Goal: Check status

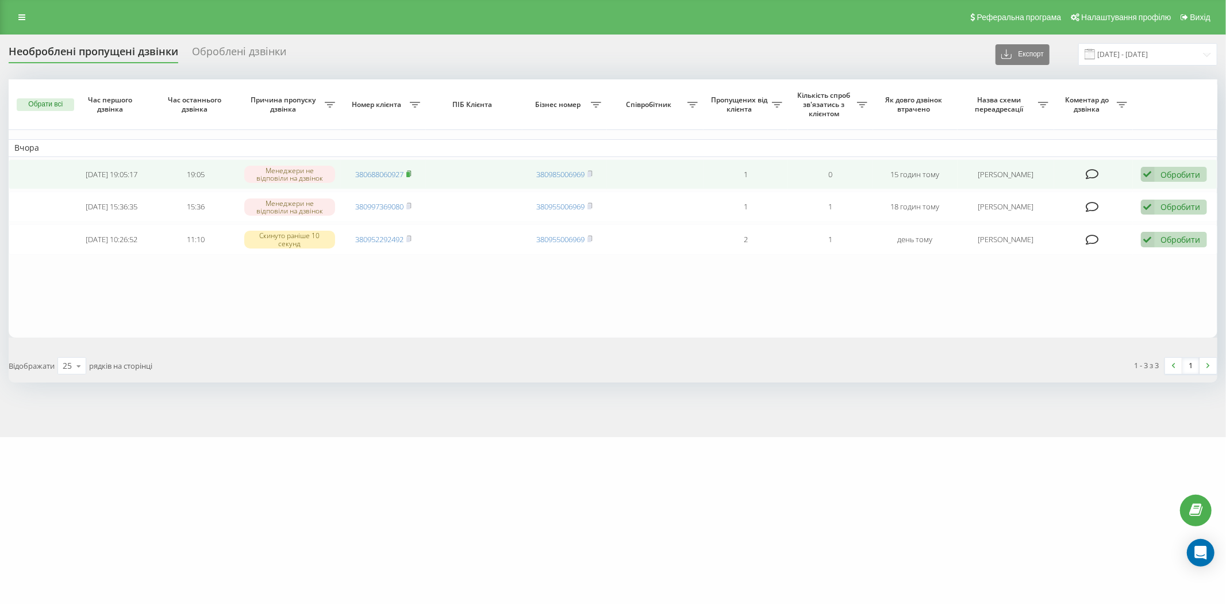
click at [410, 172] on rect at bounding box center [407, 174] width 3 height 5
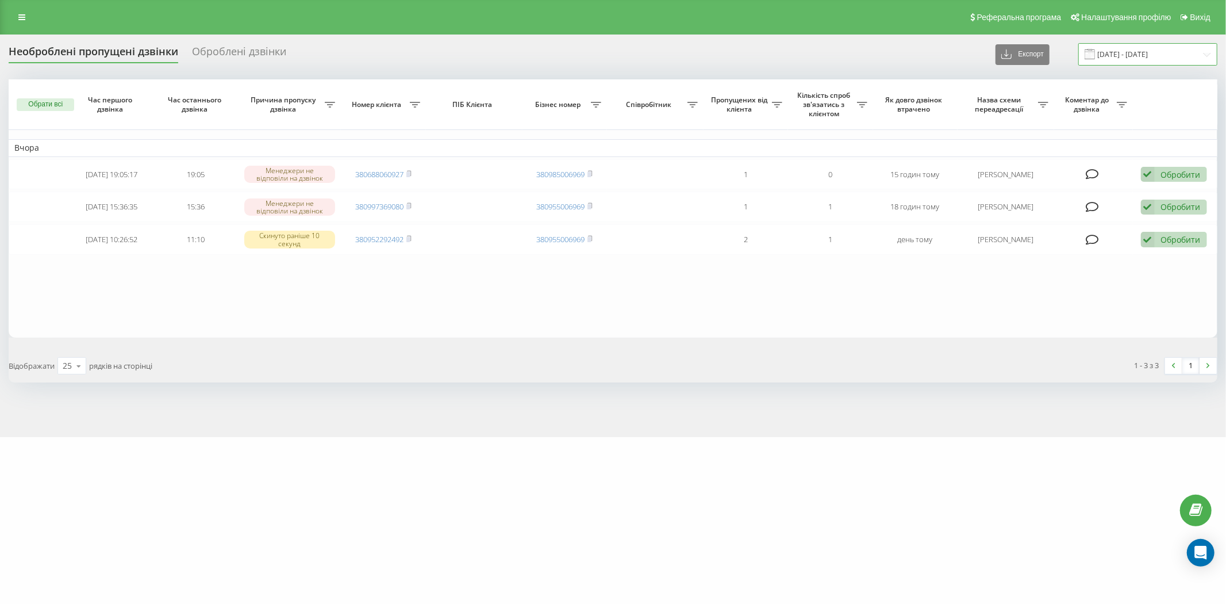
click at [1118, 57] on input "[DATE] - [DATE]" at bounding box center [1147, 54] width 139 height 22
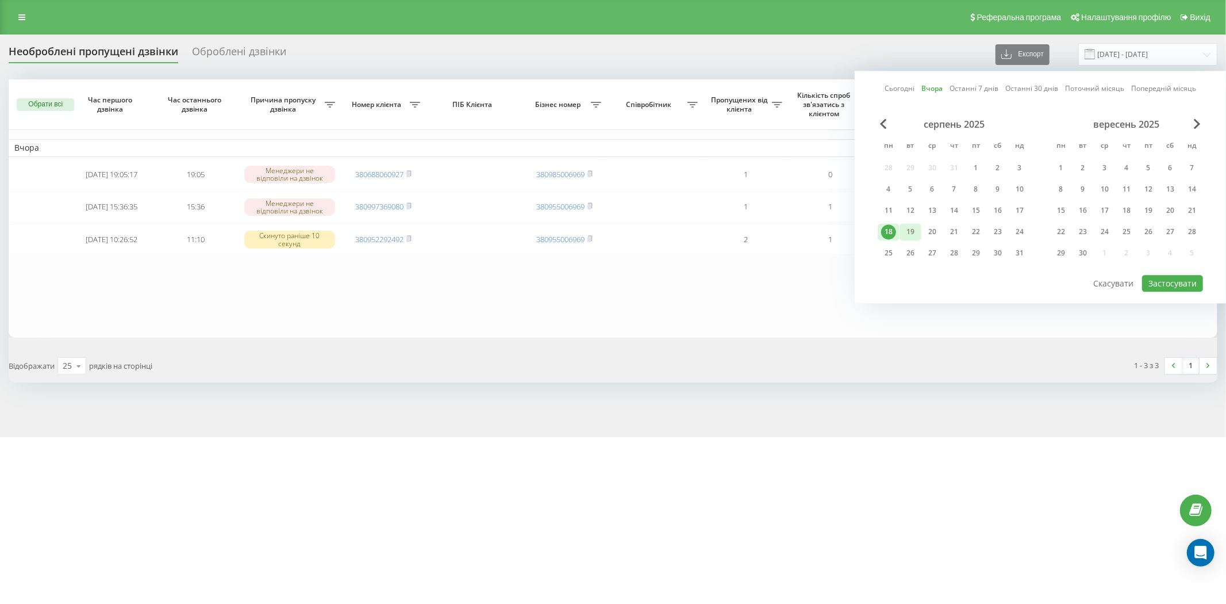
click at [911, 231] on div "19" at bounding box center [910, 231] width 15 height 15
click at [1177, 283] on button "Застосувати" at bounding box center [1172, 283] width 61 height 17
type input "[DATE] - [DATE]"
